Goal: Task Accomplishment & Management: Use online tool/utility

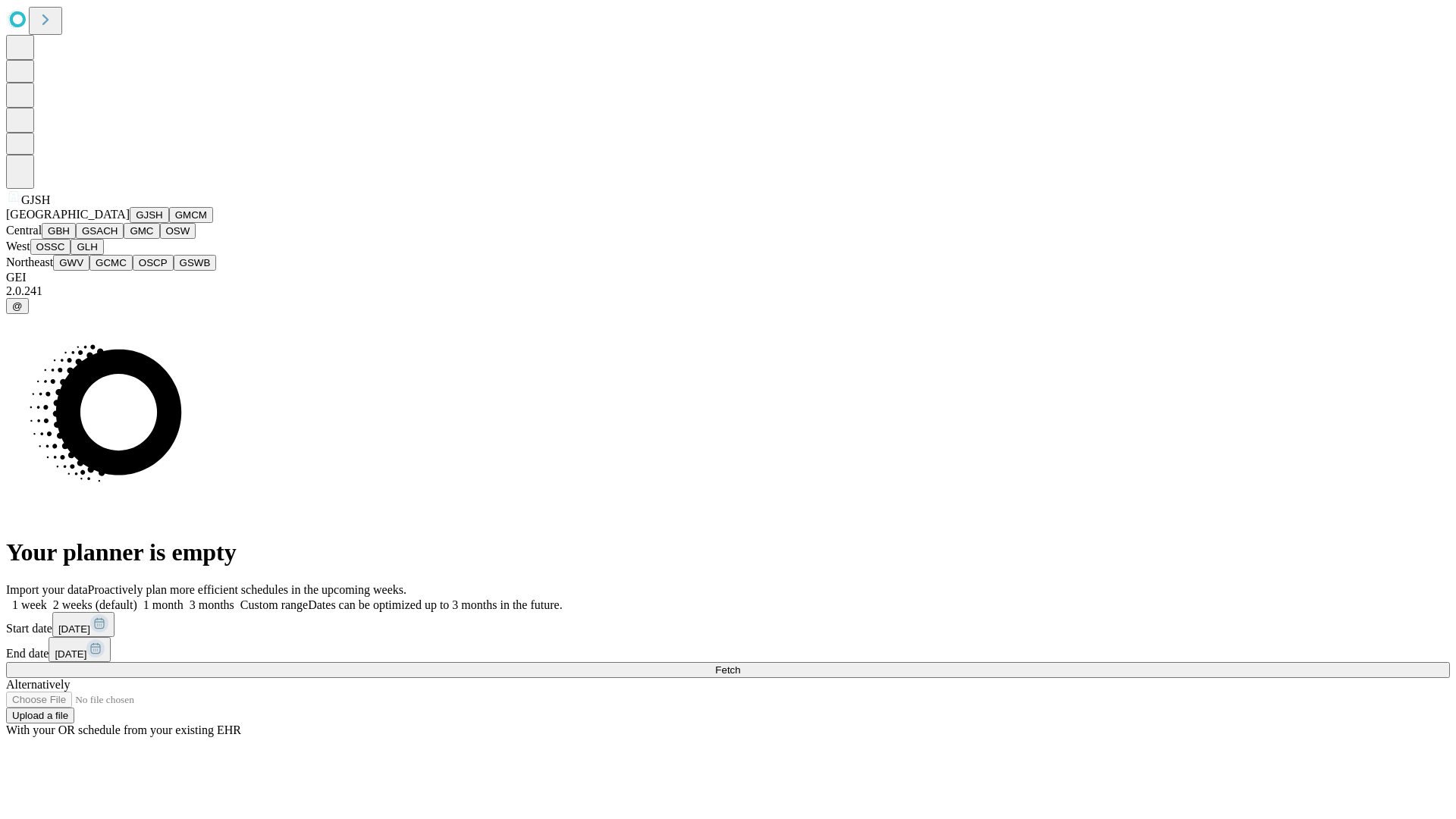
click at [129, 223] on button "GJSH" at bounding box center [149, 214] width 40 height 16
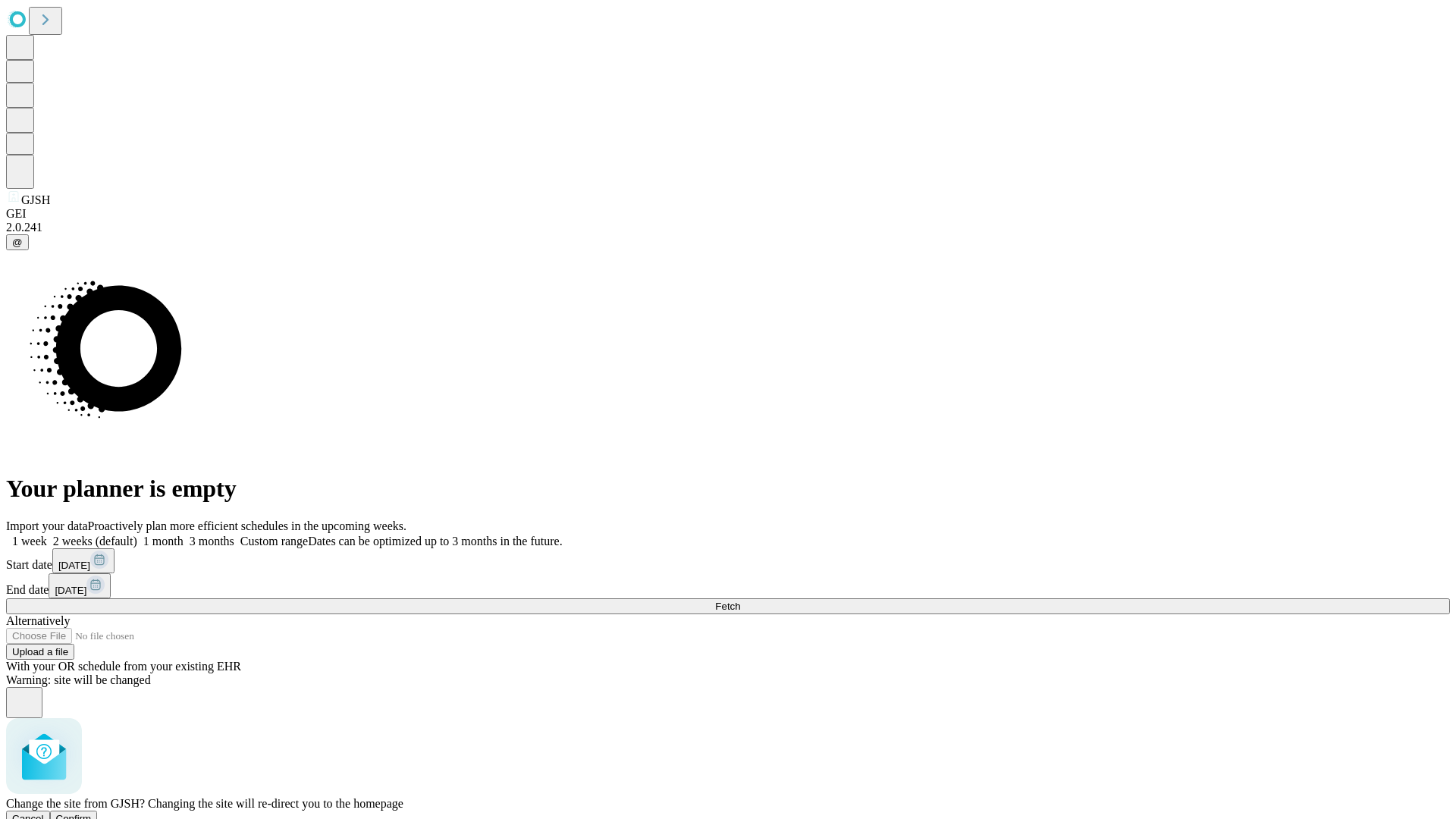
click at [92, 813] on span "Confirm" at bounding box center [74, 818] width 36 height 12
click at [137, 534] on label "2 weeks (default)" at bounding box center [92, 541] width 90 height 13
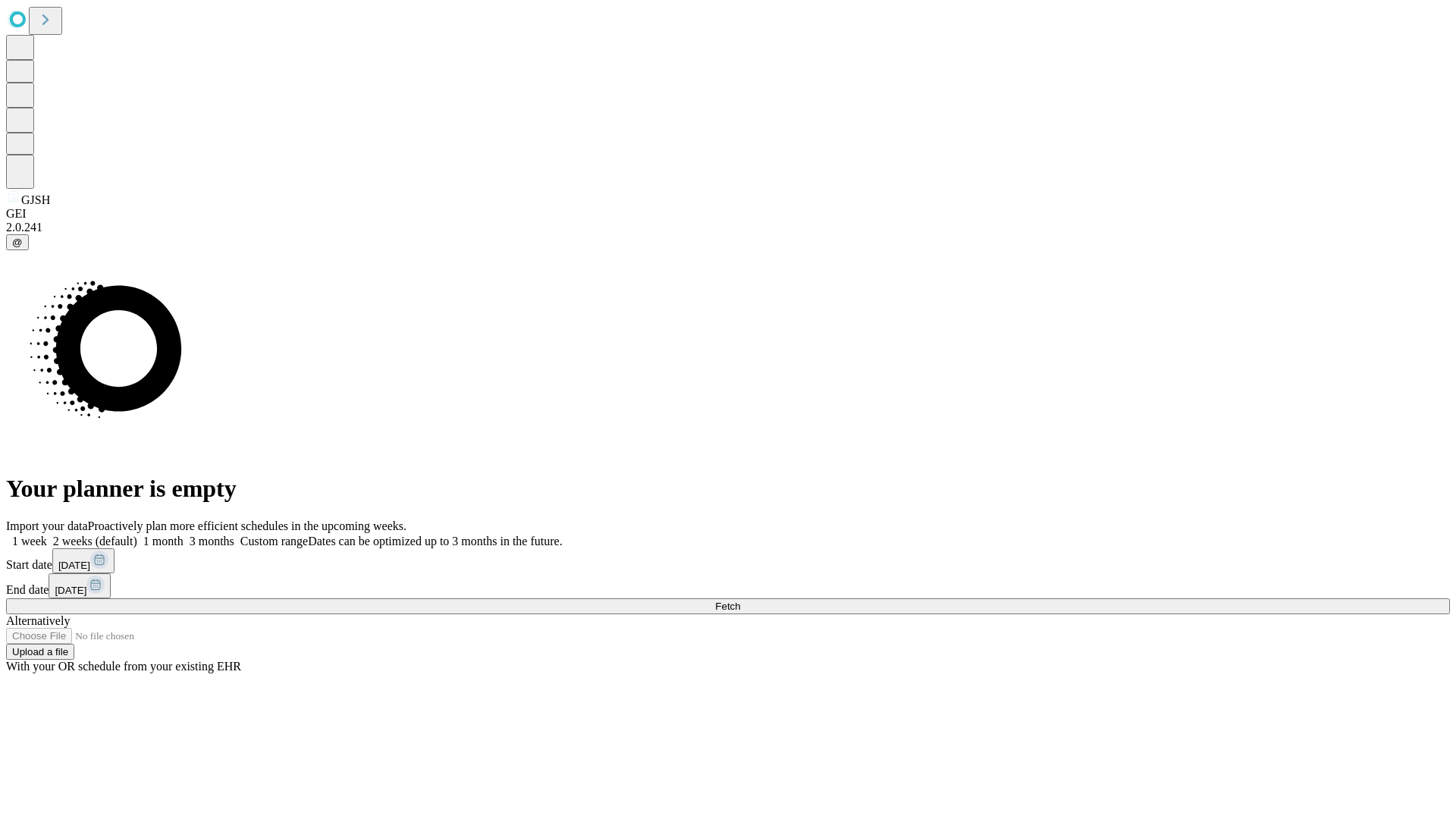
click at [740, 601] on span "Fetch" at bounding box center [728, 606] width 25 height 12
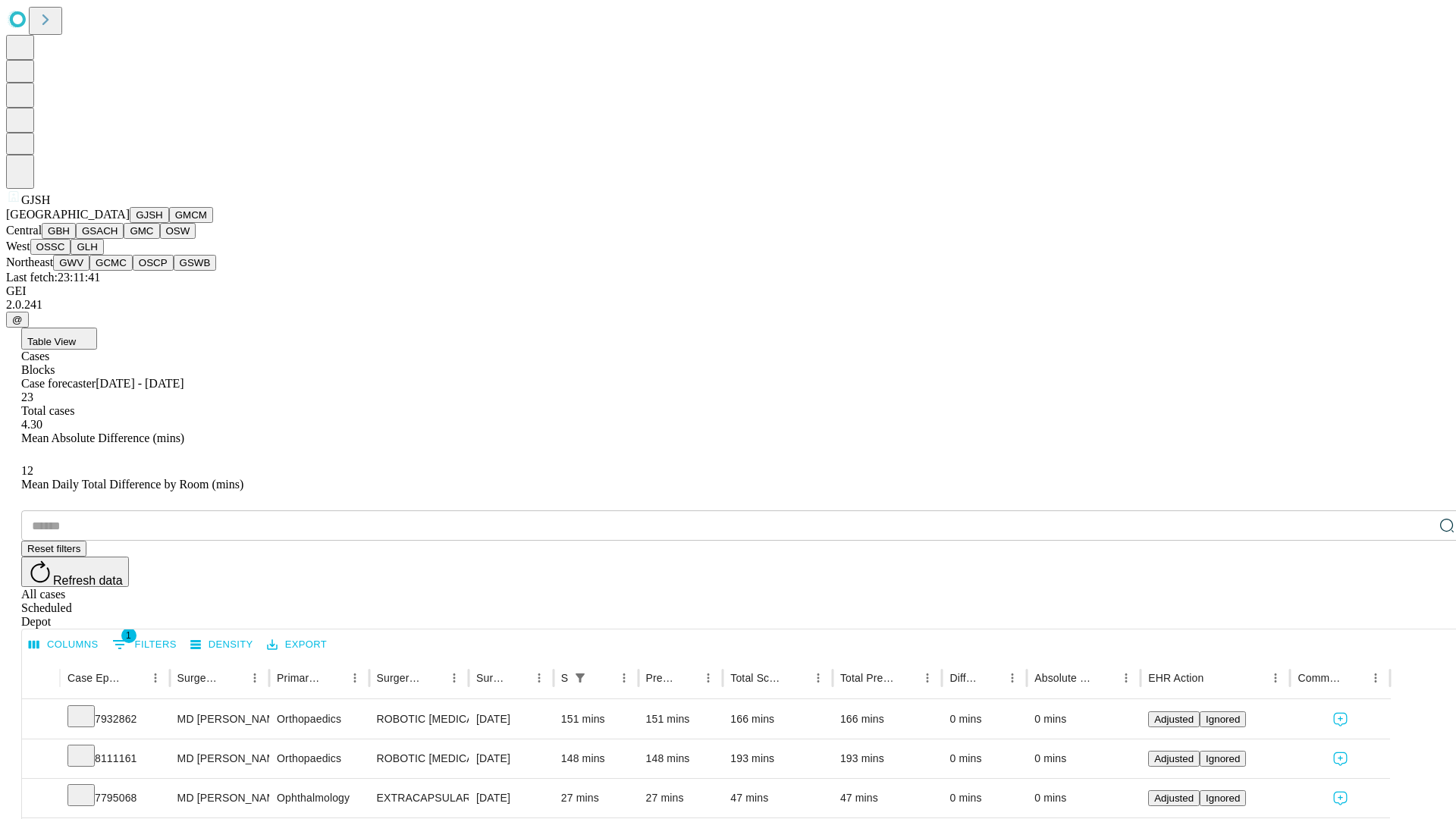
click at [169, 223] on button "GMCM" at bounding box center [191, 214] width 44 height 16
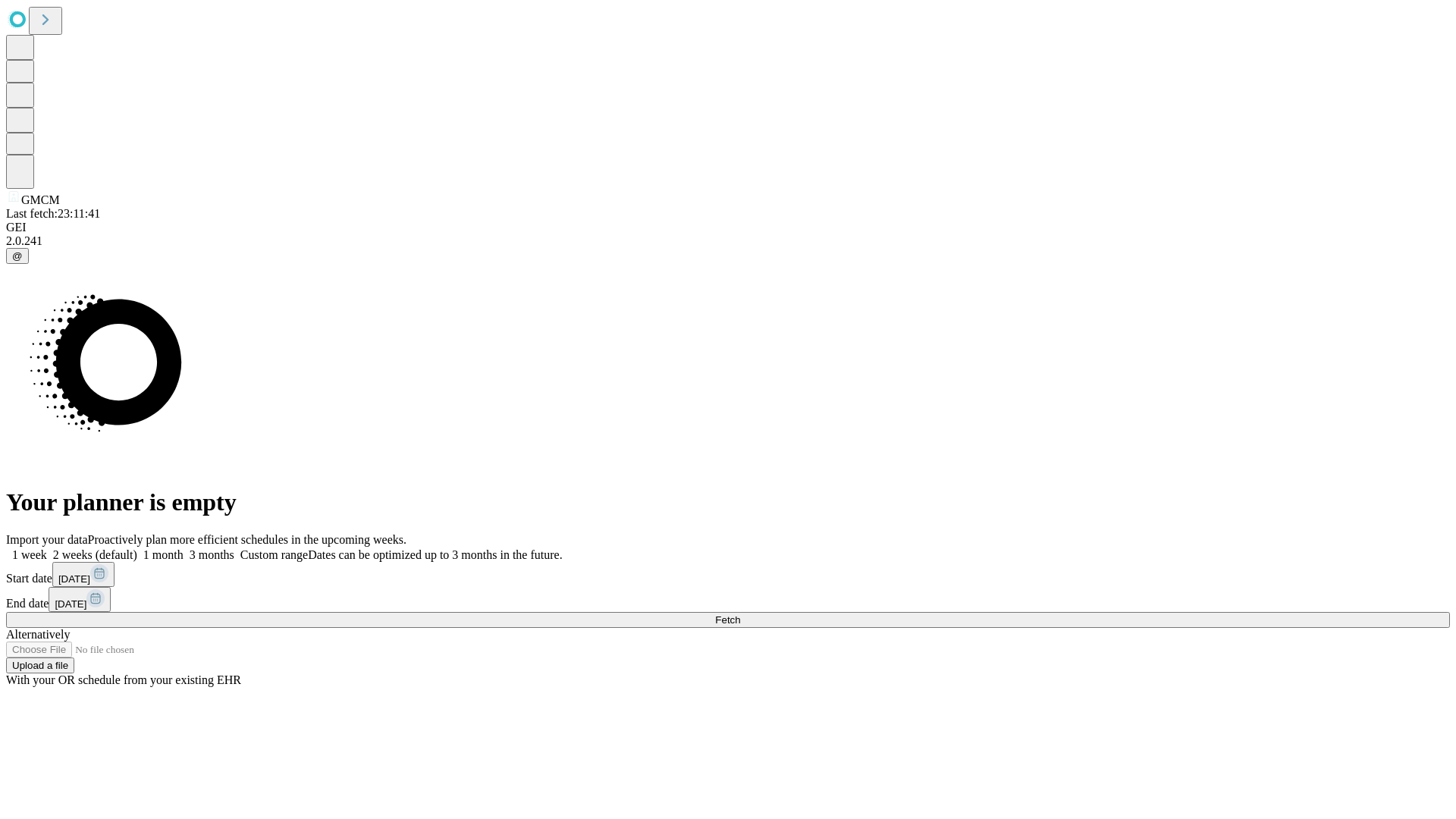
click at [137, 548] on label "2 weeks (default)" at bounding box center [92, 555] width 90 height 13
click at [740, 615] on span "Fetch" at bounding box center [728, 620] width 25 height 12
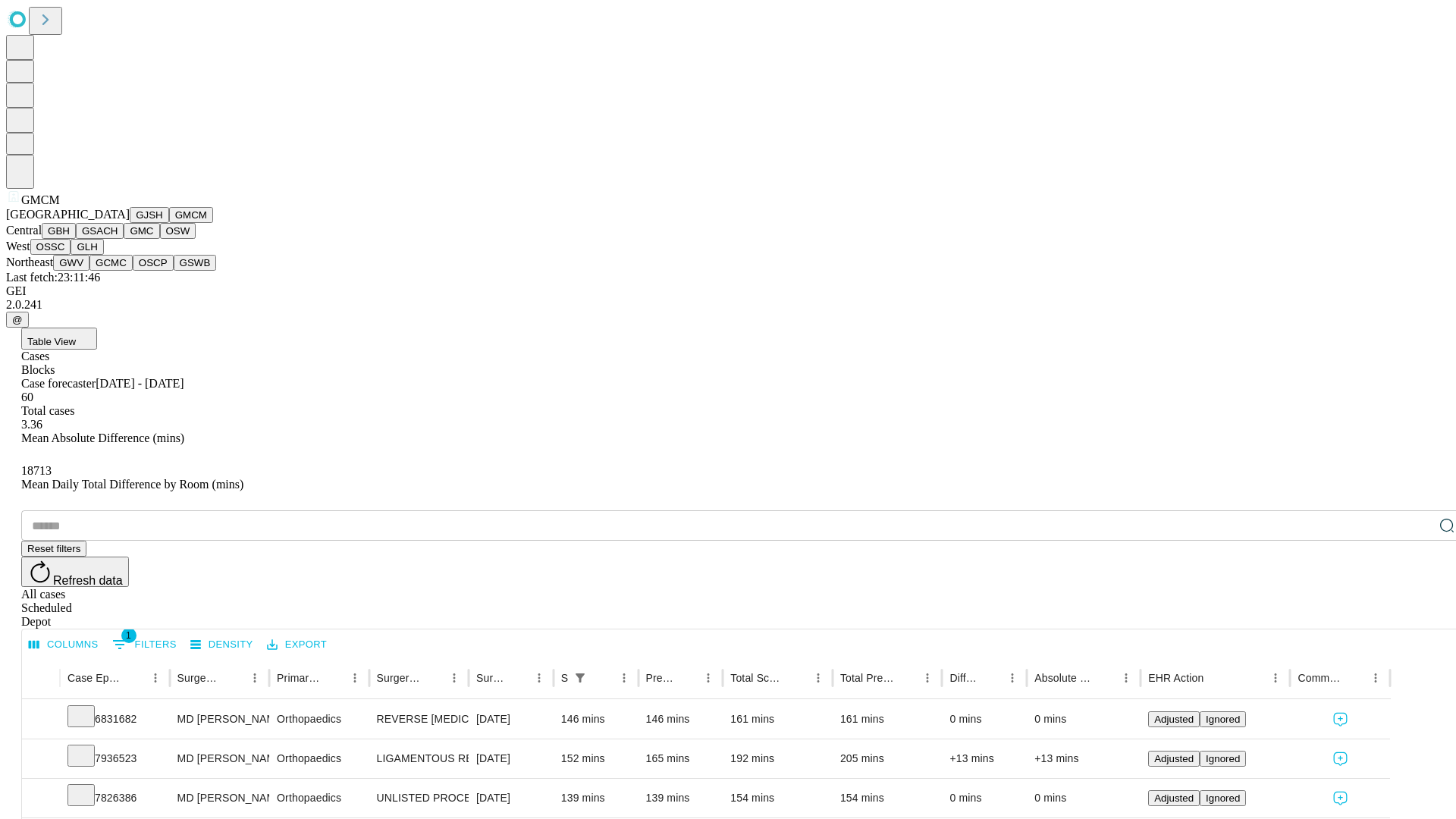
click at [76, 239] on button "GBH" at bounding box center [58, 231] width 34 height 16
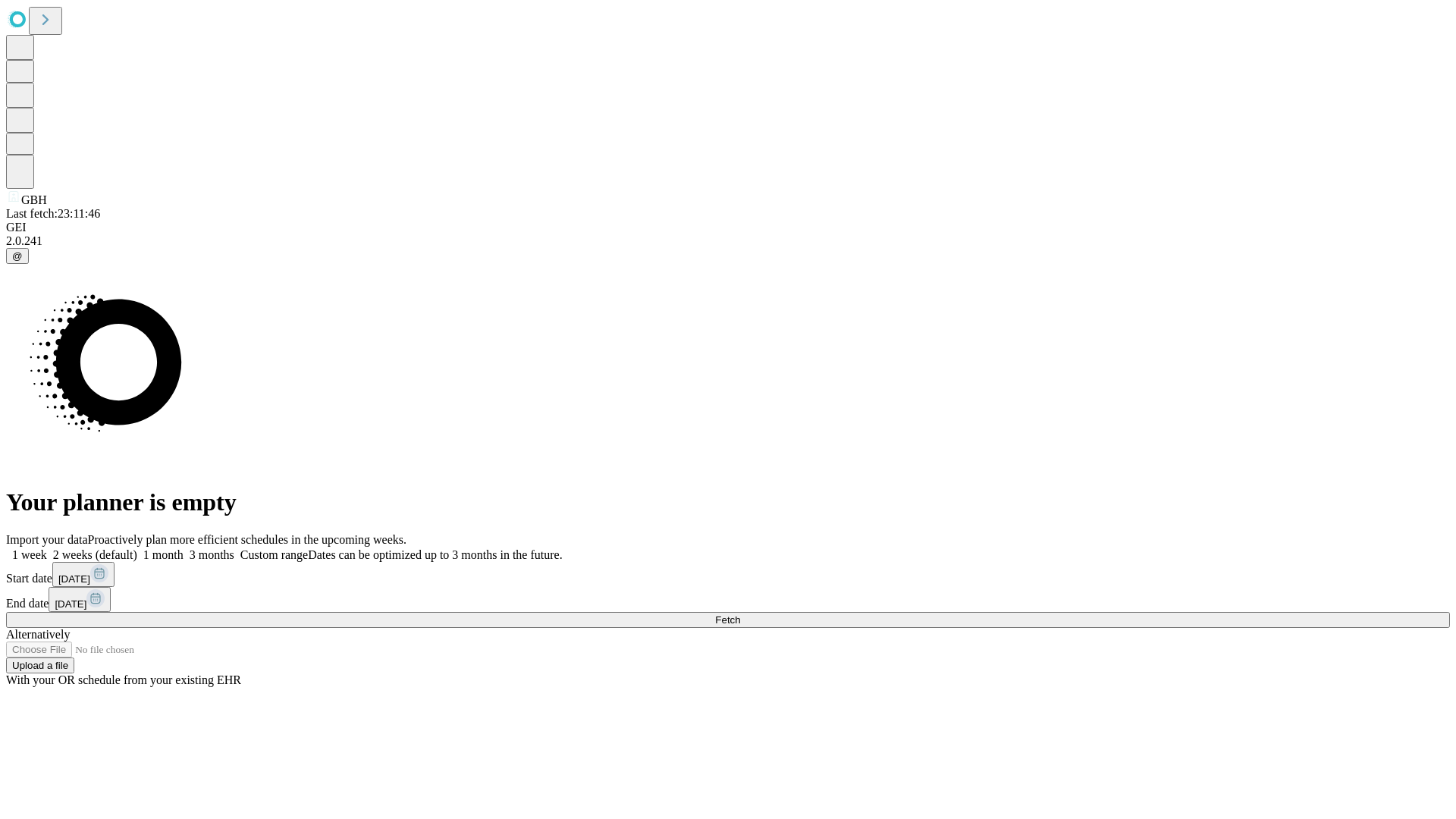
click at [137, 548] on label "2 weeks (default)" at bounding box center [92, 555] width 90 height 13
click at [740, 615] on span "Fetch" at bounding box center [728, 620] width 25 height 12
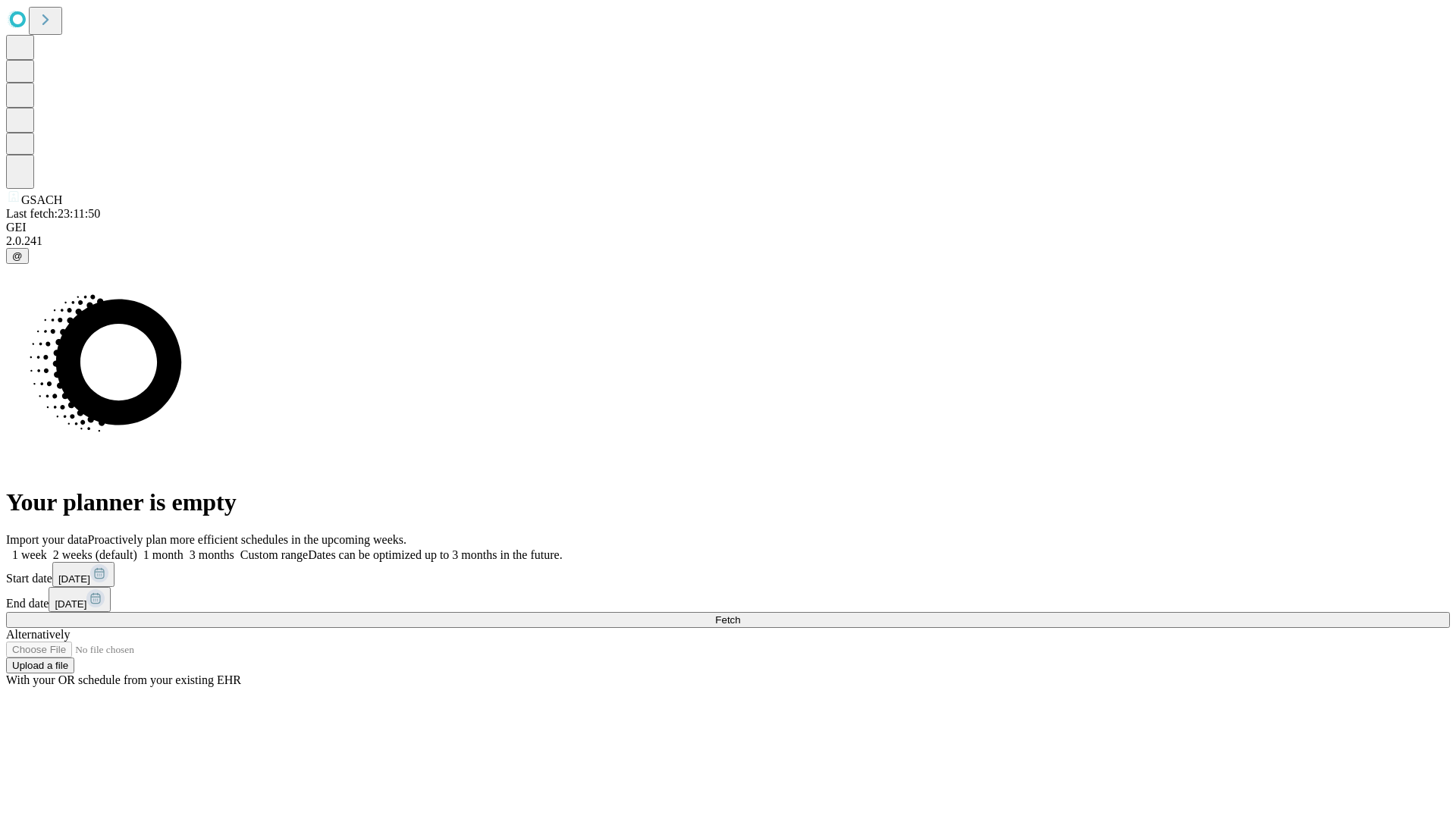
click at [137, 548] on label "2 weeks (default)" at bounding box center [92, 555] width 90 height 13
click at [740, 615] on span "Fetch" at bounding box center [728, 620] width 25 height 12
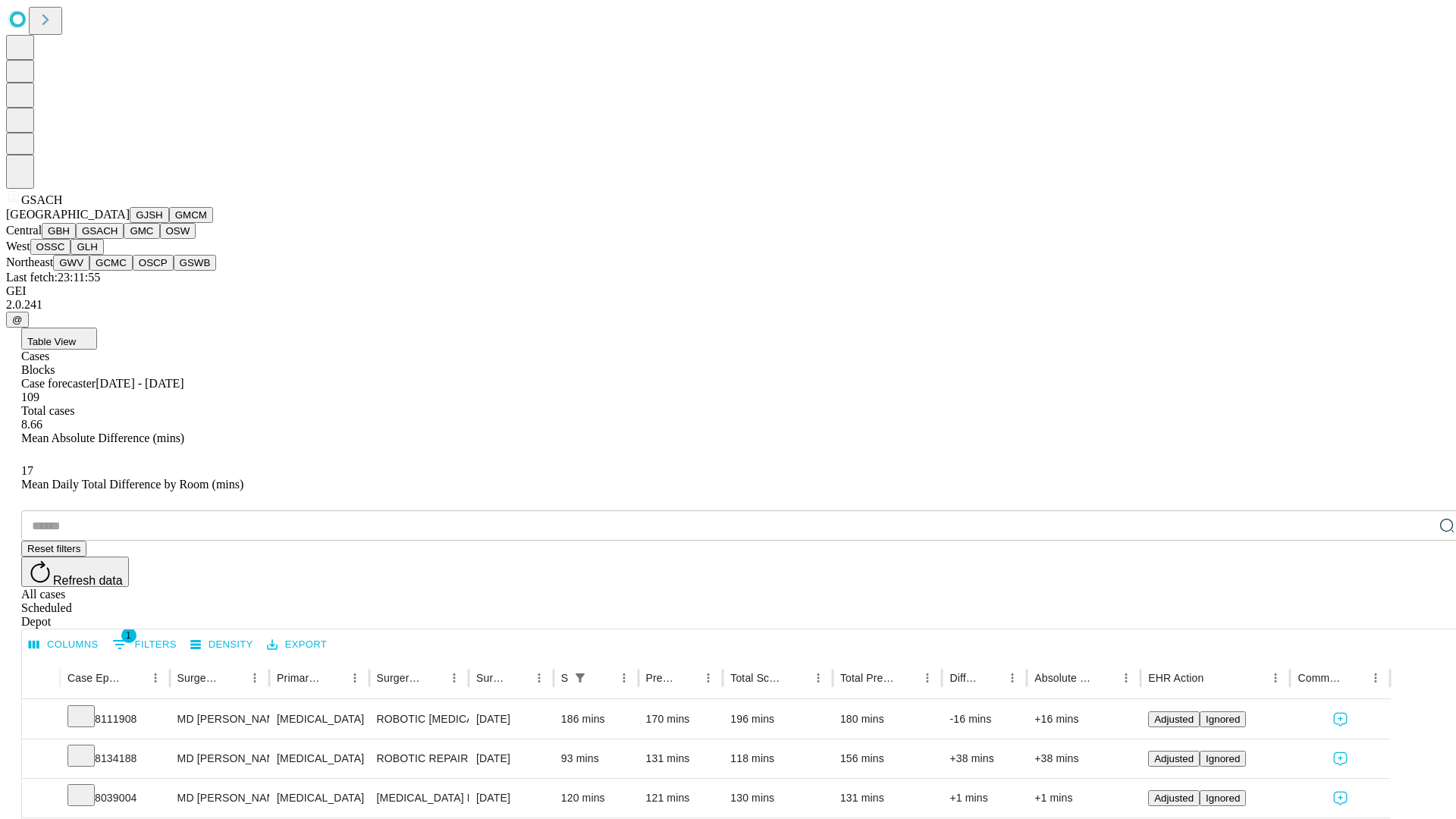
click at [123, 239] on button "GMC" at bounding box center [141, 231] width 36 height 16
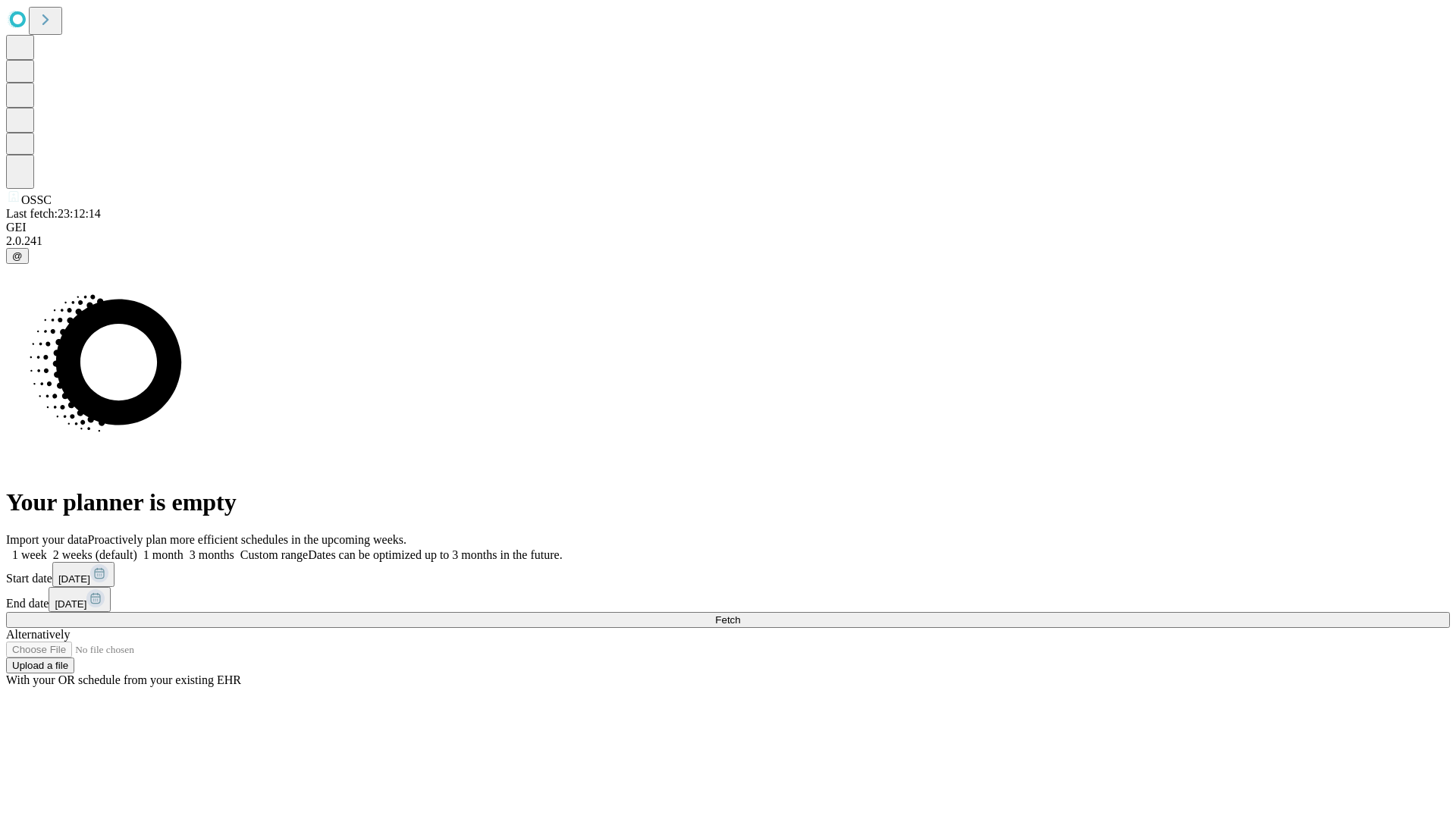
click at [740, 615] on span "Fetch" at bounding box center [728, 620] width 25 height 12
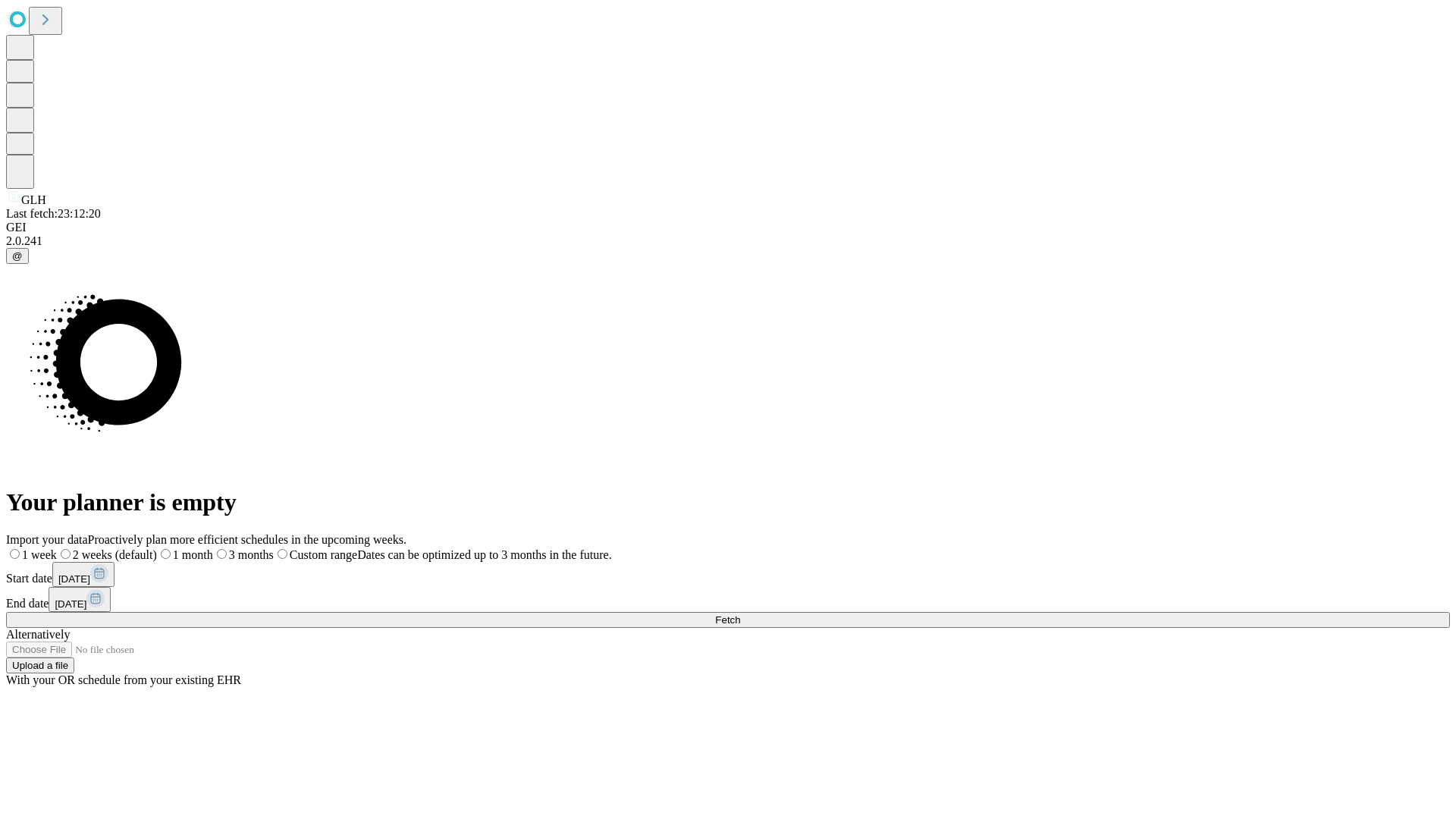
click at [157, 548] on label "2 weeks (default)" at bounding box center [107, 555] width 100 height 13
click at [740, 615] on span "Fetch" at bounding box center [728, 620] width 25 height 12
click at [137, 548] on label "2 weeks (default)" at bounding box center [92, 555] width 90 height 13
click at [740, 615] on span "Fetch" at bounding box center [728, 620] width 25 height 12
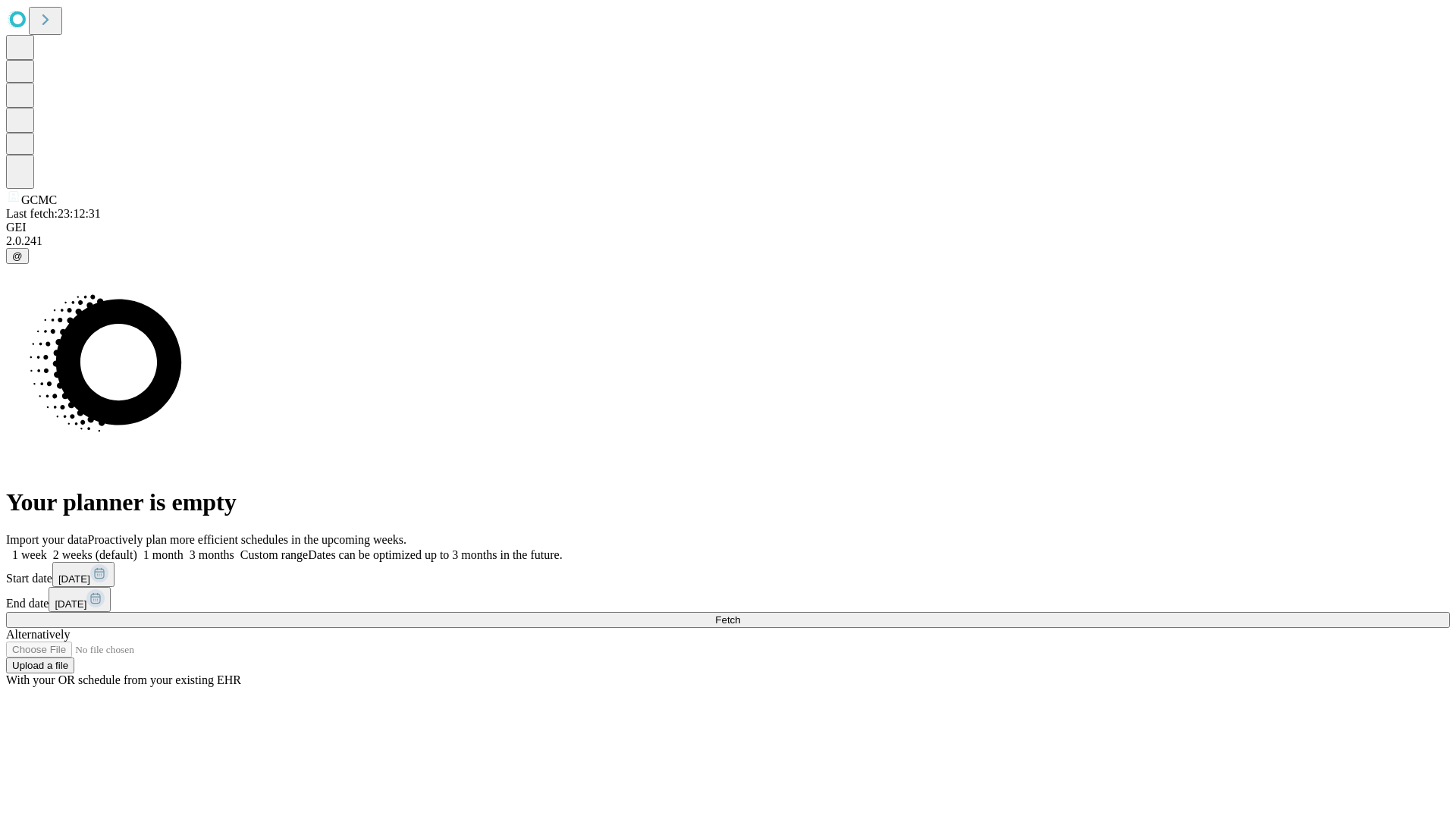
click at [137, 548] on label "2 weeks (default)" at bounding box center [92, 555] width 90 height 13
click at [740, 615] on span "Fetch" at bounding box center [728, 620] width 25 height 12
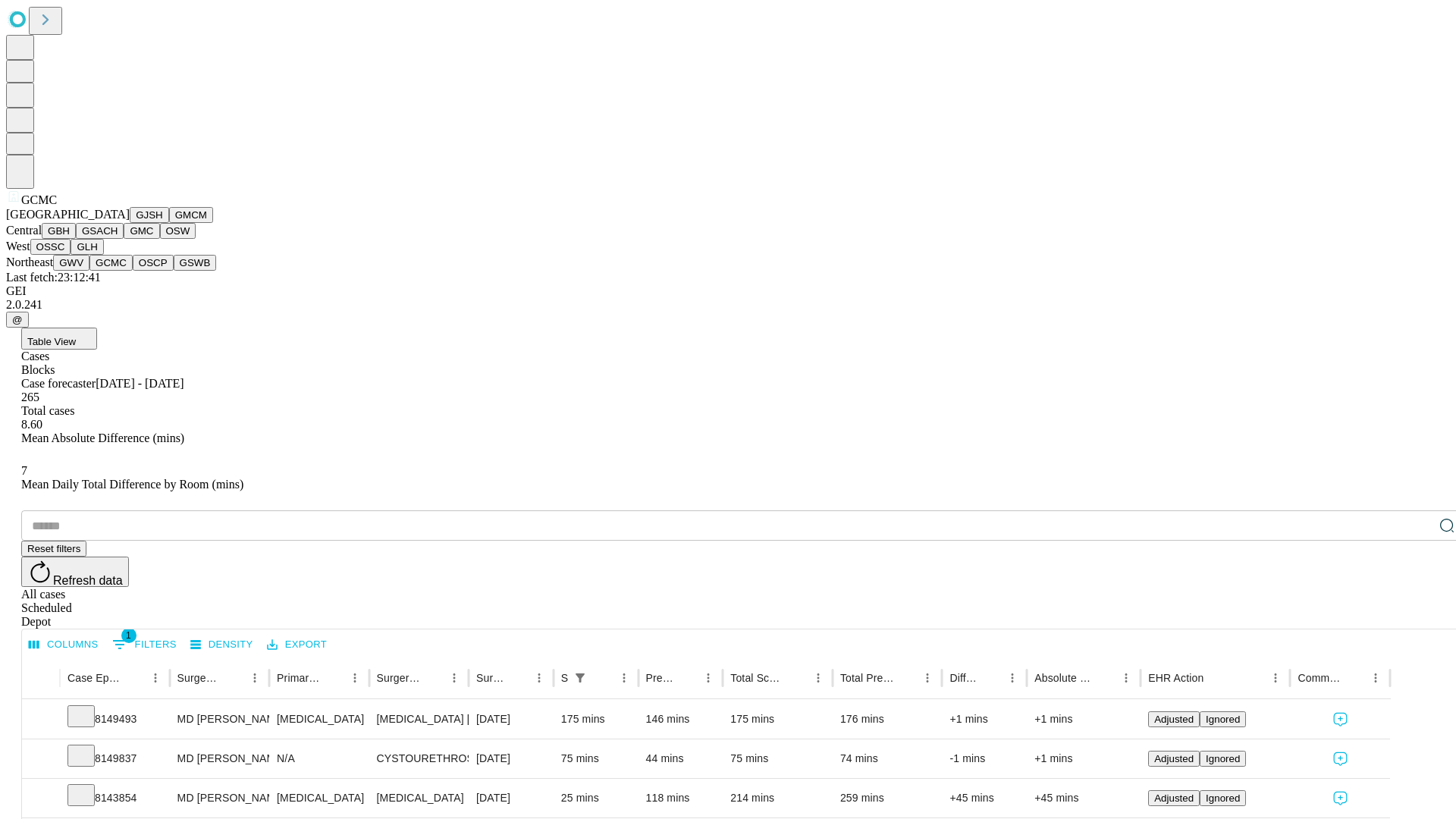
click at [133, 271] on button "OSCP" at bounding box center [153, 263] width 41 height 16
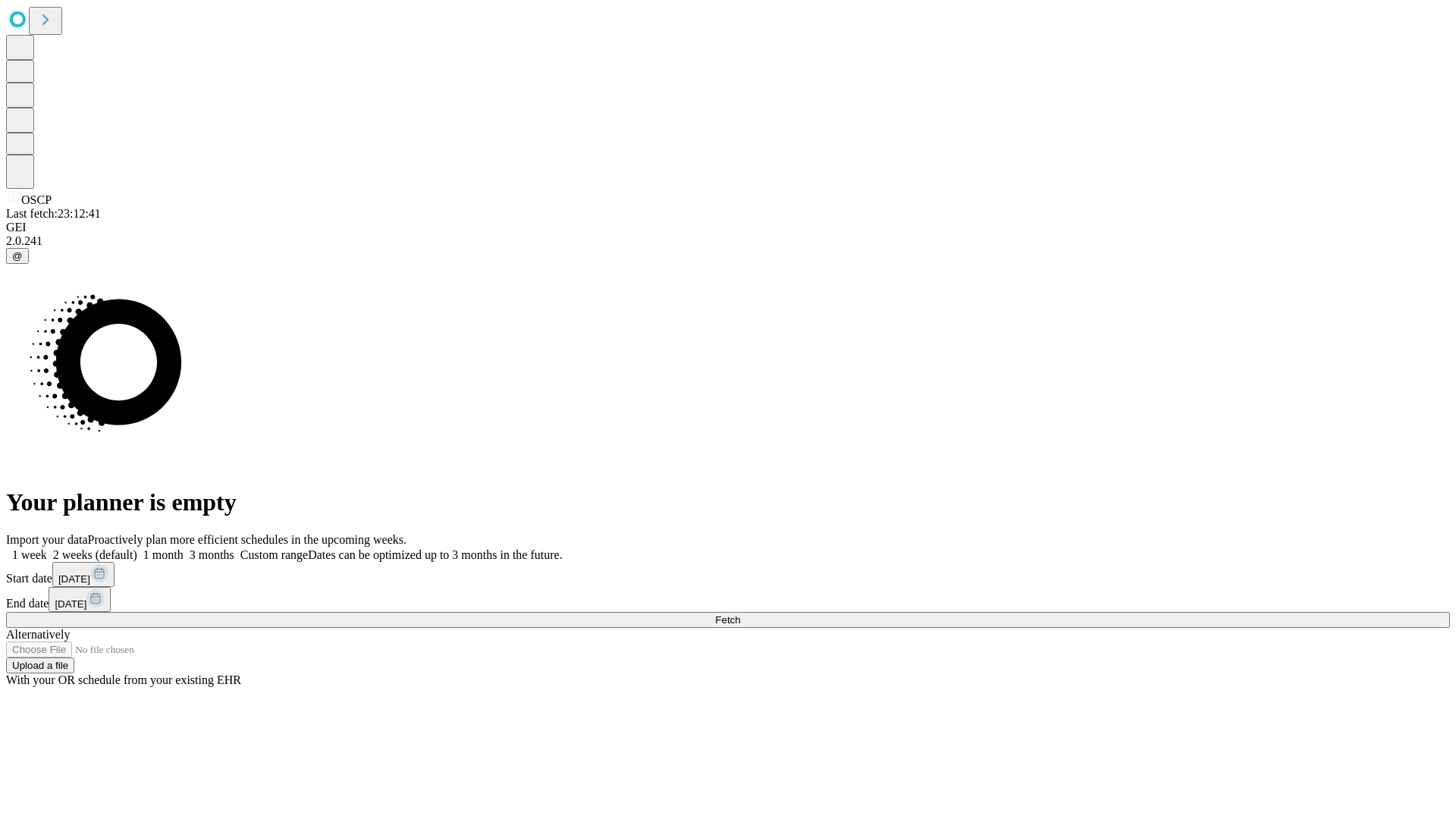
click at [137, 548] on label "2 weeks (default)" at bounding box center [92, 555] width 90 height 13
click at [740, 615] on span "Fetch" at bounding box center [728, 620] width 25 height 12
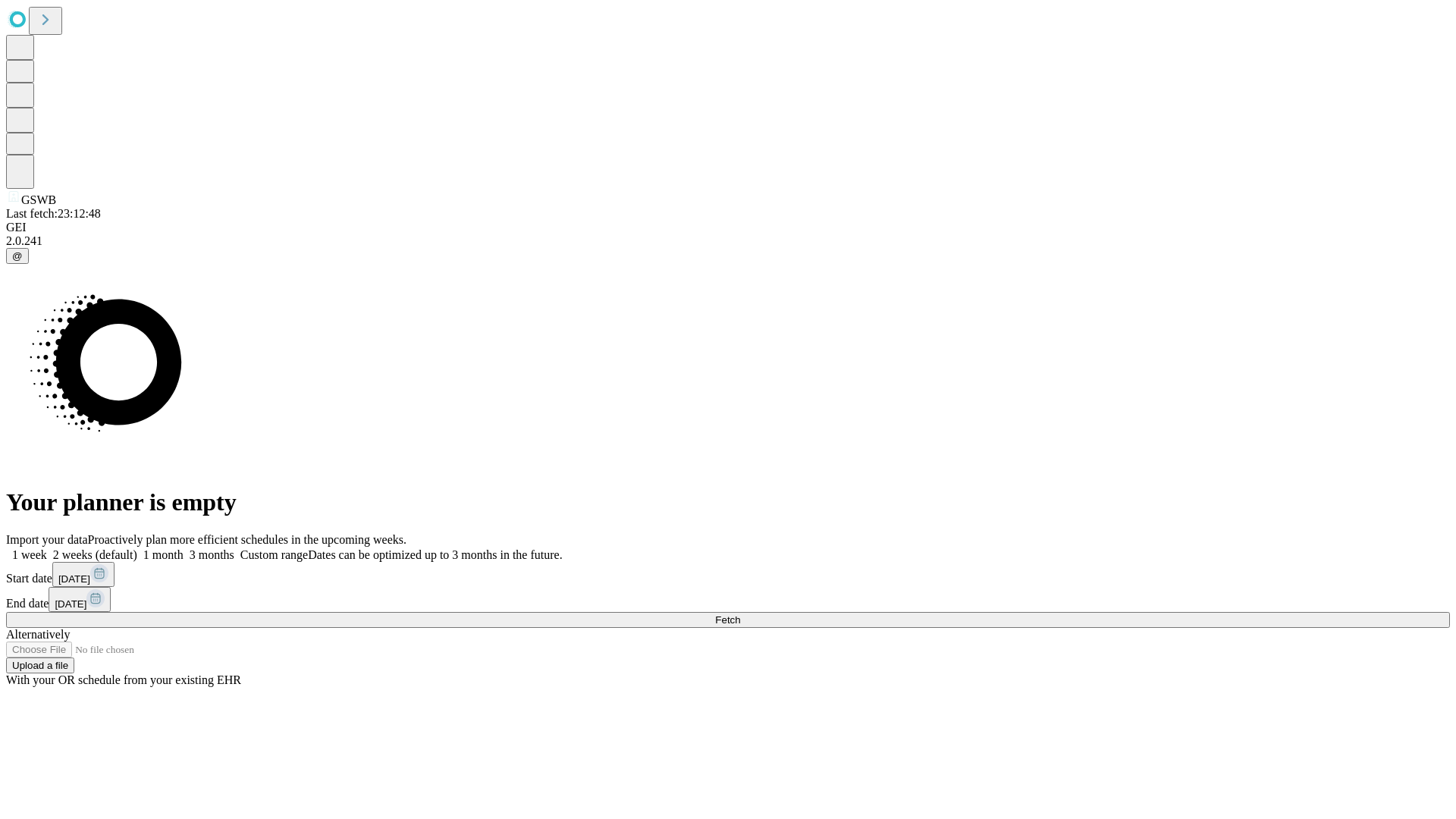
click at [137, 548] on label "2 weeks (default)" at bounding box center [92, 555] width 90 height 13
click at [740, 615] on span "Fetch" at bounding box center [728, 620] width 25 height 12
